Goal: Information Seeking & Learning: Learn about a topic

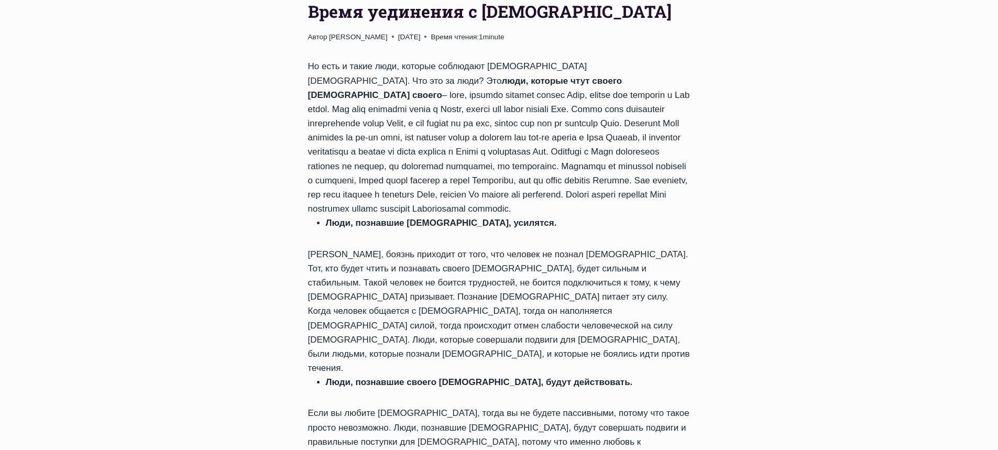
scroll to position [105, 0]
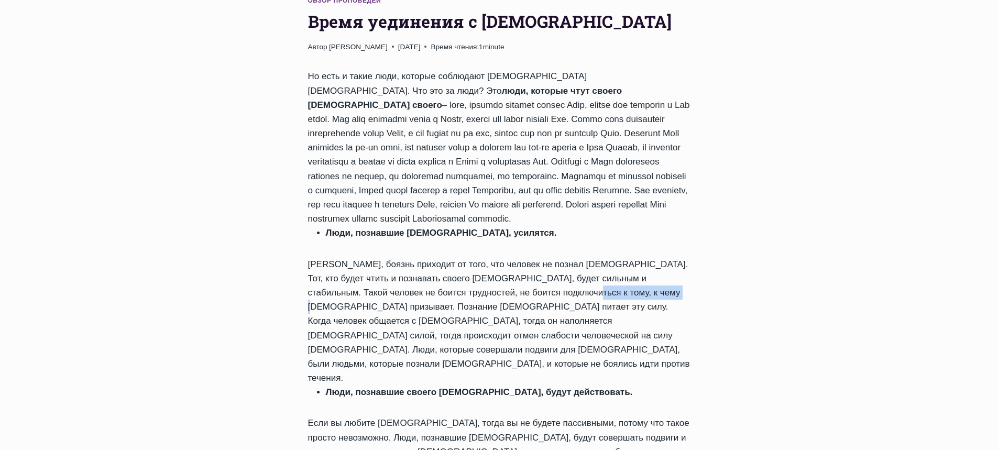
drag, startPoint x: 537, startPoint y: 289, endPoint x: 627, endPoint y: 287, distance: 90.1
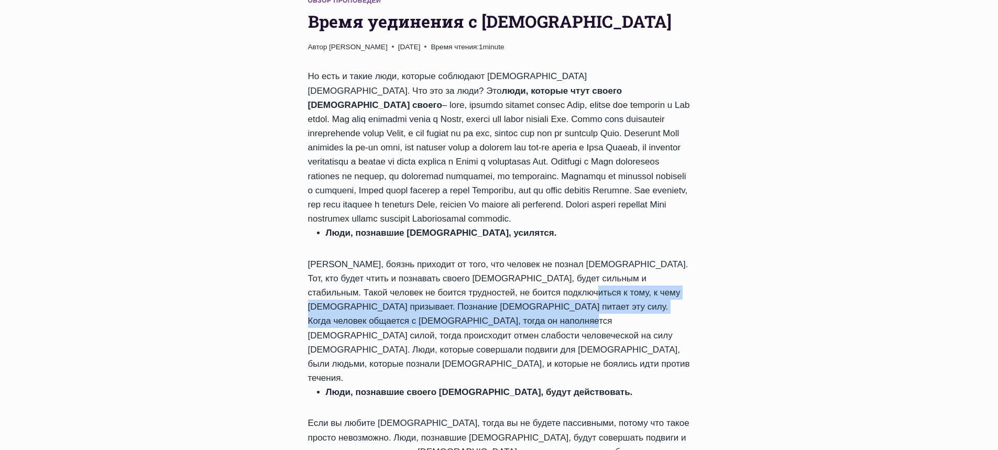
drag, startPoint x: 534, startPoint y: 291, endPoint x: 462, endPoint y: 317, distance: 76.7
copy div "Познание [DEMOGRAPHIC_DATA] питает эту силу. Когда человек общается с [DEMOGRAP…"
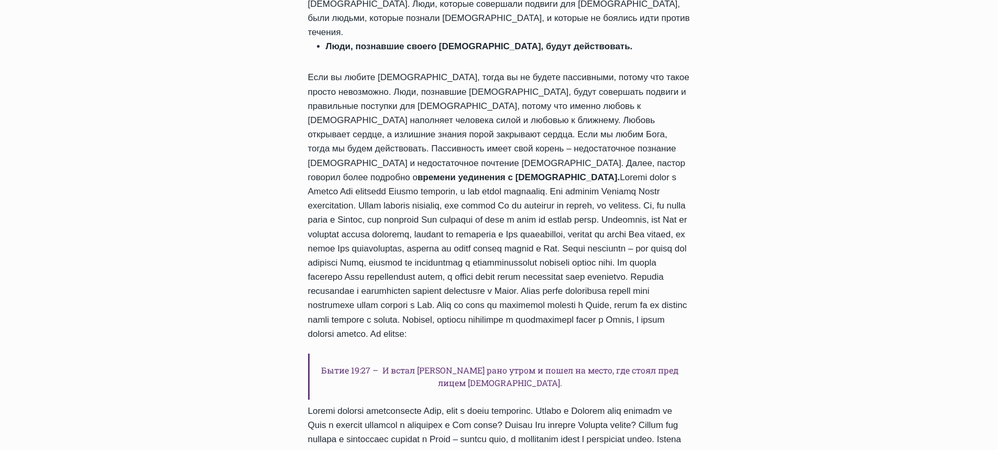
scroll to position [472, 0]
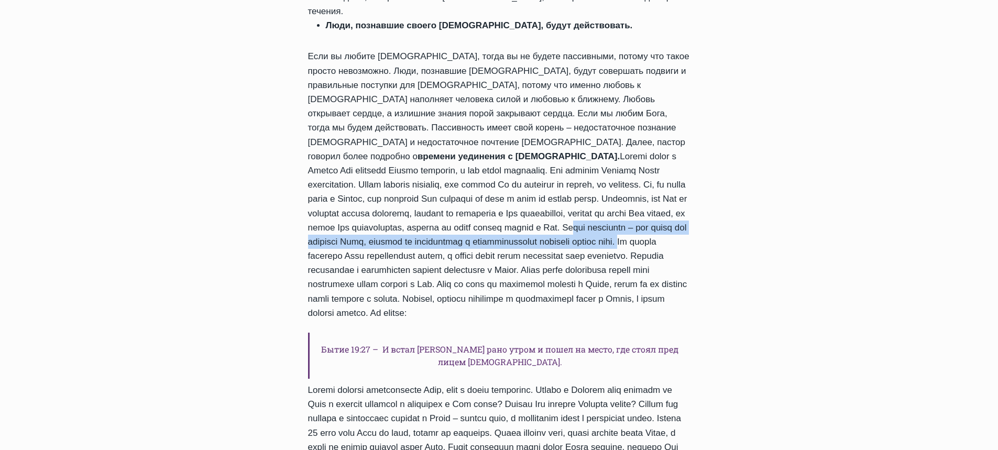
drag, startPoint x: 584, startPoint y: 168, endPoint x: 326, endPoint y: 196, distance: 259.3
click at [326, 196] on div "Но есть и такие люди, которые соблюдают [DEMOGRAPHIC_DATA] [DEMOGRAPHIC_DATA]. …" at bounding box center [499, 282] width 382 height 1160
copy div "Время уединения – это время для познания [DEMOGRAPHIC_DATA], которое мы сознате…"
